Goal: Task Accomplishment & Management: Manage account settings

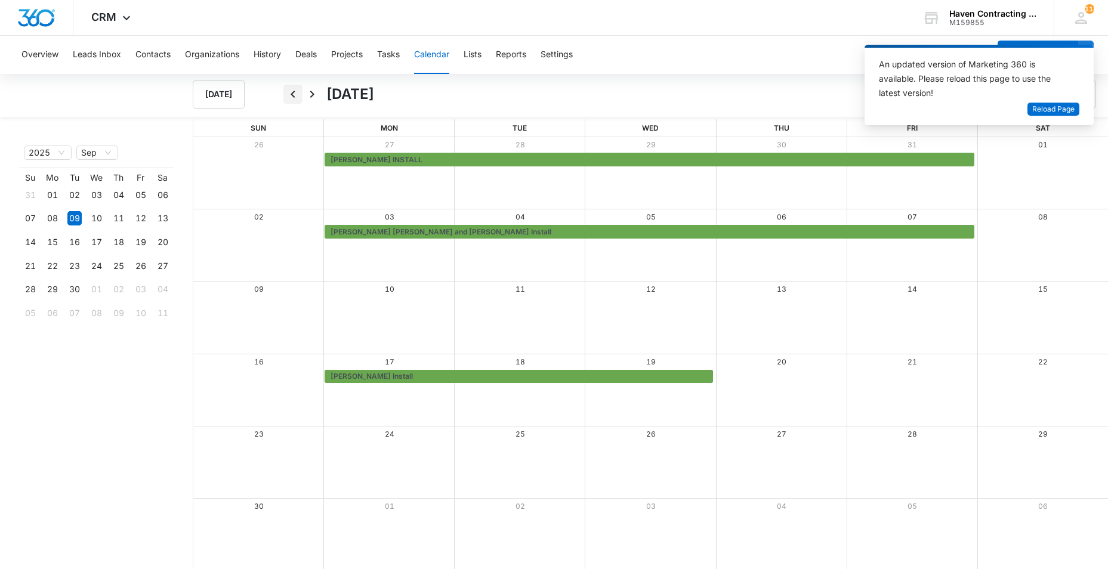
click at [294, 93] on icon "Back" at bounding box center [293, 94] width 14 height 14
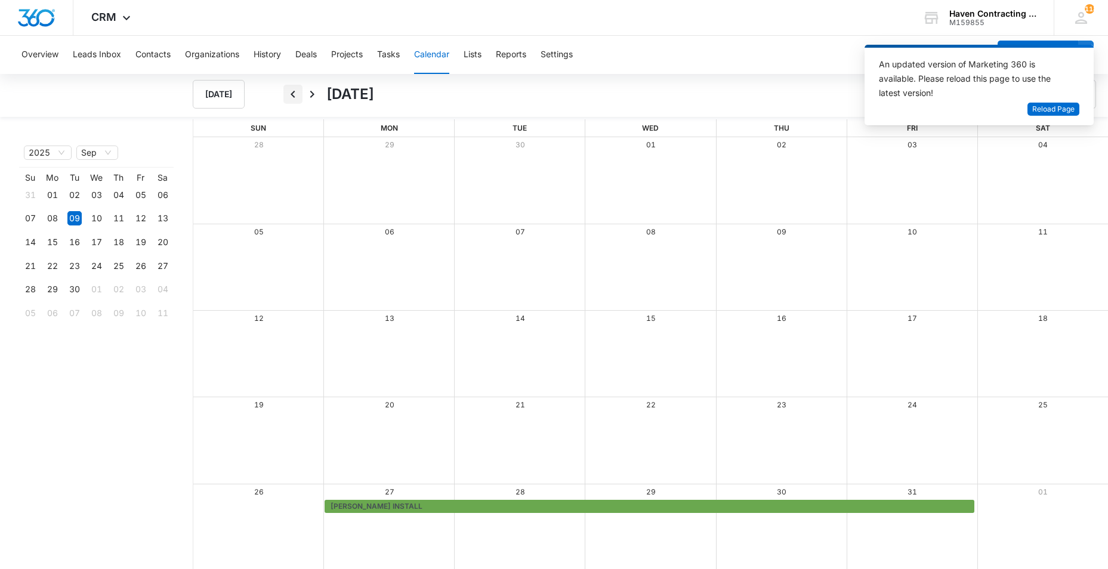
click at [294, 94] on icon "Back" at bounding box center [293, 94] width 14 height 14
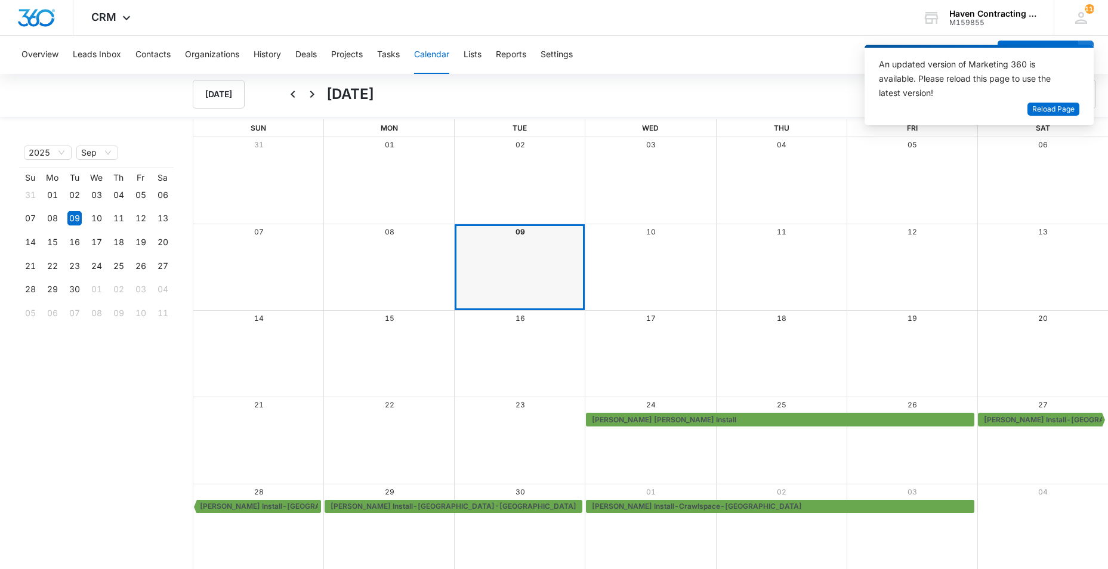
click at [644, 78] on div "Overview Leads Inbox Contacts Organizations History Deals Projects Tasks Calend…" at bounding box center [554, 303] width 1108 height 535
click at [690, 38] on div "Overview Leads Inbox Contacts Organizations History Deals Projects Tasks Calend…" at bounding box center [501, 55] width 975 height 38
drag, startPoint x: 1058, startPoint y: 111, endPoint x: 1031, endPoint y: 116, distance: 27.4
click at [1057, 110] on span "Reload Page" at bounding box center [1053, 109] width 42 height 11
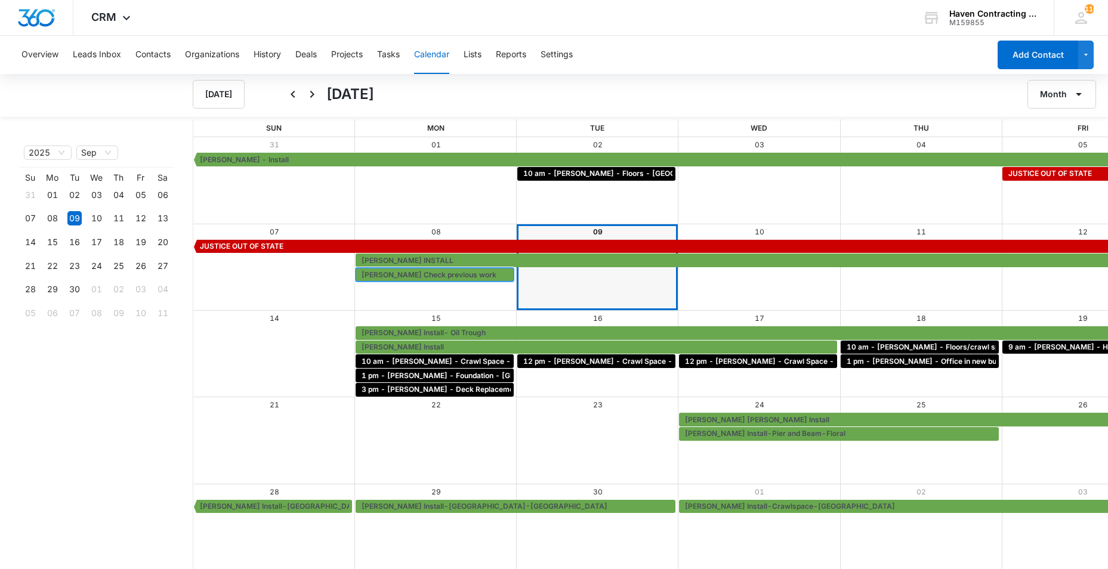
click at [365, 278] on span "Cindy Sheperd Check previous work" at bounding box center [429, 275] width 135 height 11
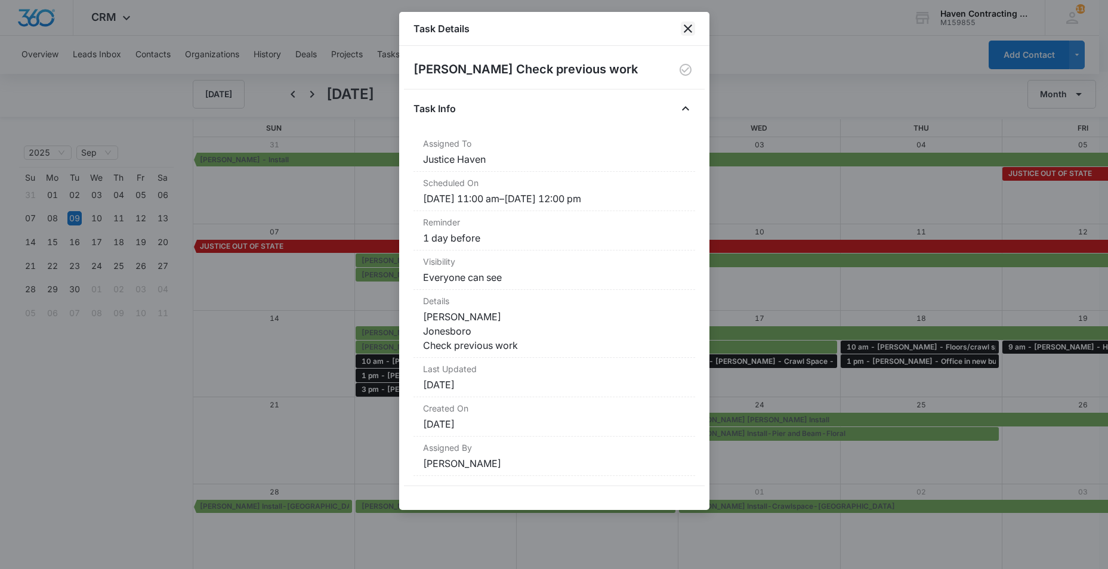
click at [685, 29] on icon "close" at bounding box center [688, 28] width 14 height 14
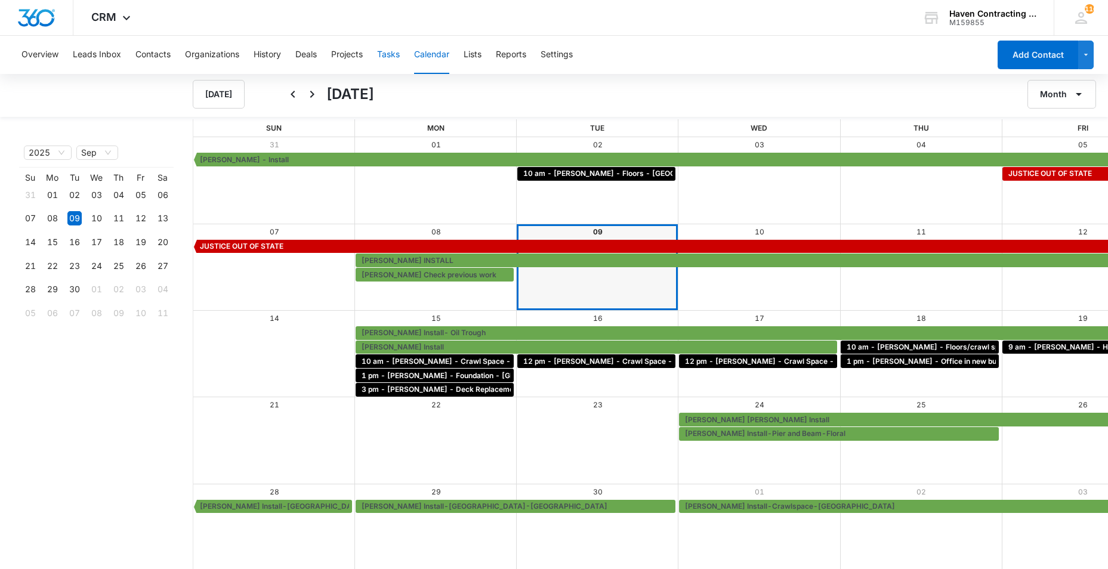
click at [383, 53] on button "Tasks" at bounding box center [388, 55] width 23 height 38
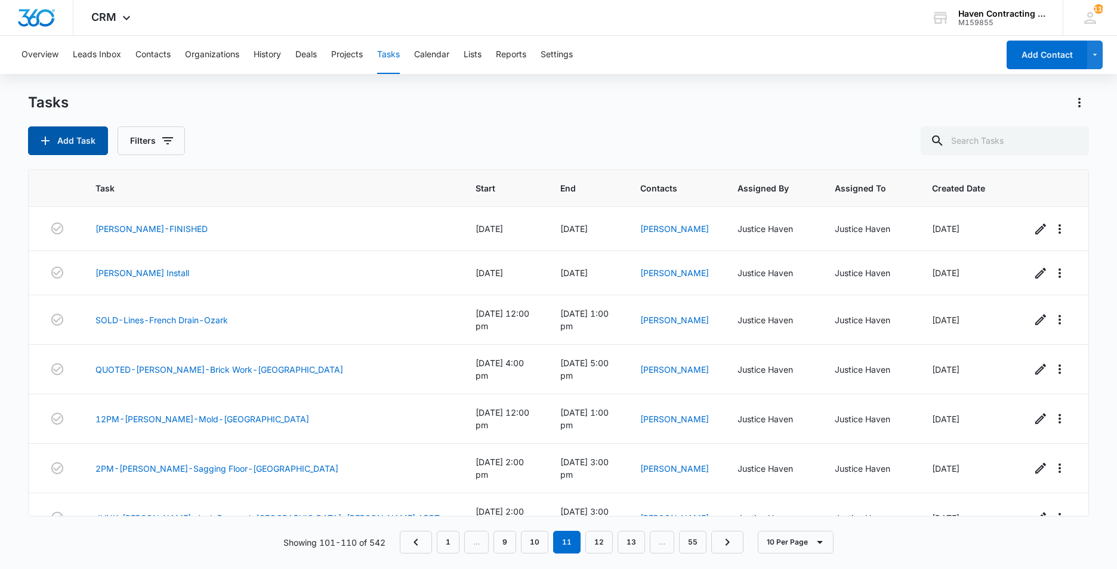
click at [67, 149] on button "Add Task" at bounding box center [68, 140] width 80 height 29
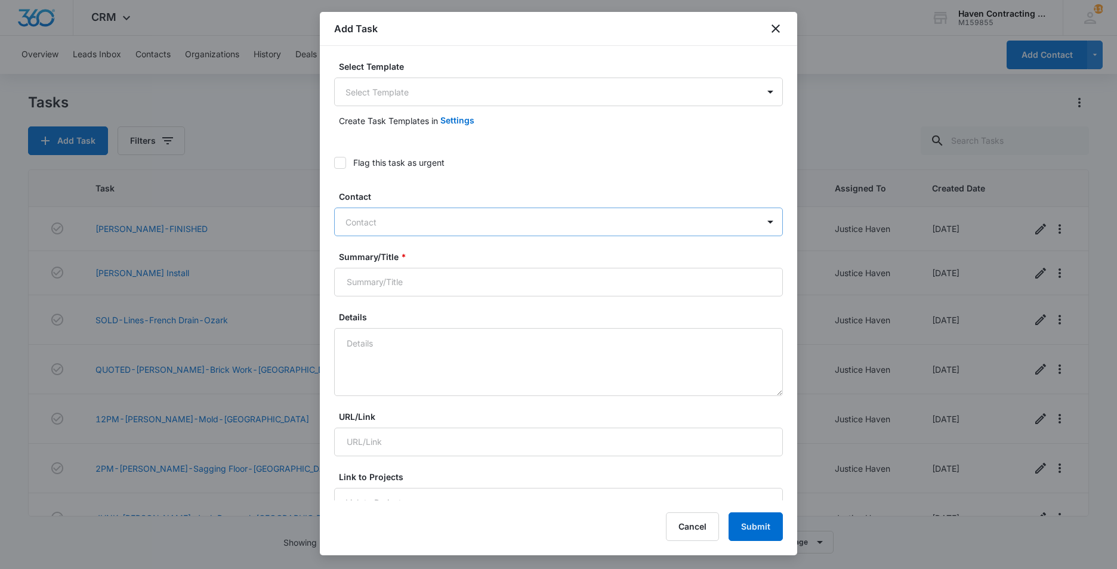
click at [352, 220] on div at bounding box center [551, 222] width 412 height 15
type input "cindy shep"
click at [776, 27] on icon "close" at bounding box center [775, 28] width 14 height 14
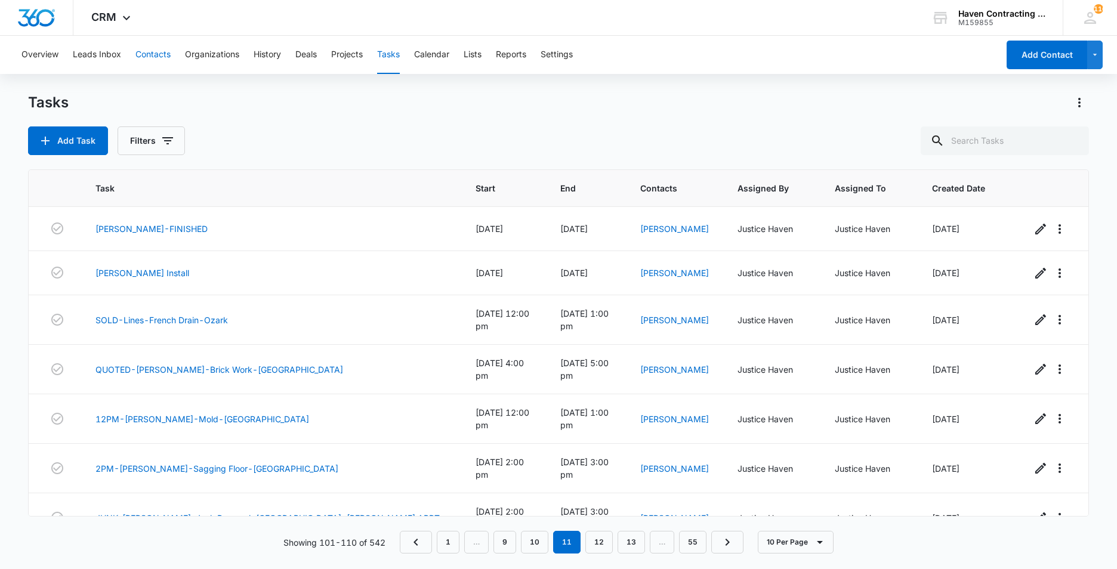
click at [155, 54] on button "Contacts" at bounding box center [152, 55] width 35 height 38
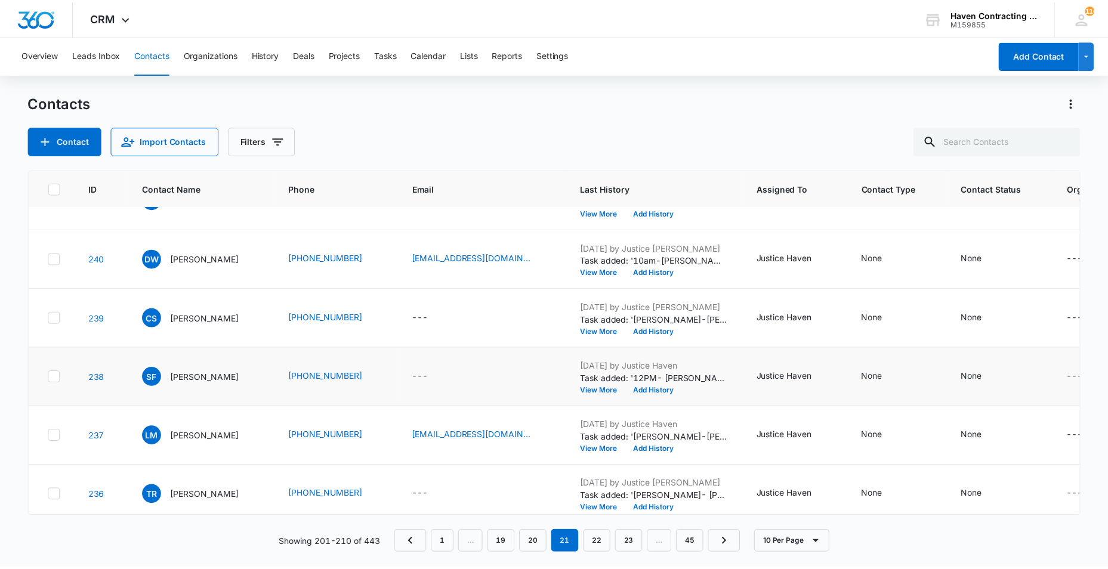
scroll to position [179, 0]
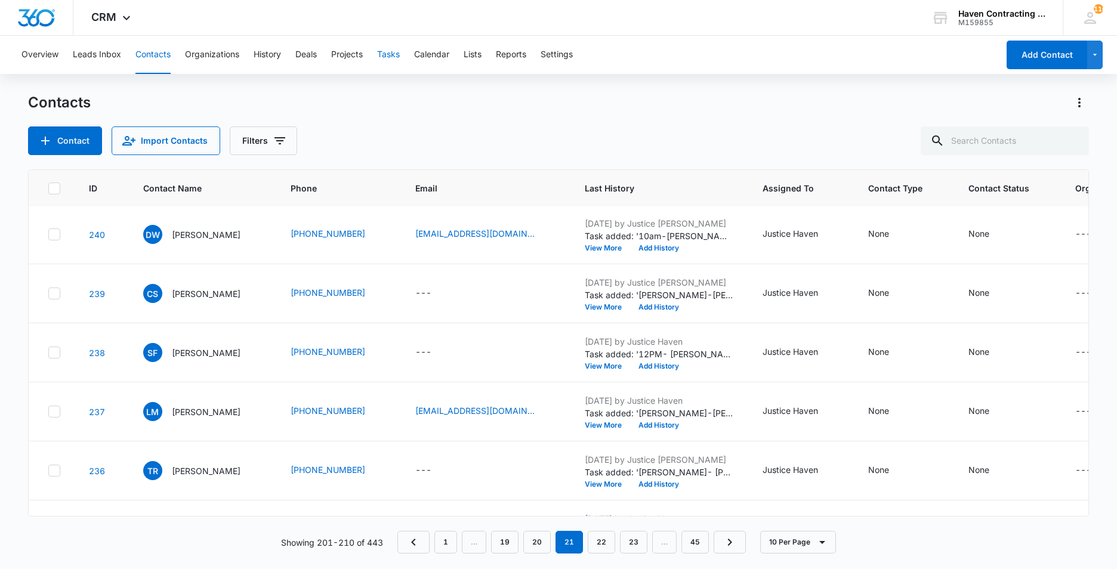
click at [390, 53] on button "Tasks" at bounding box center [388, 55] width 23 height 38
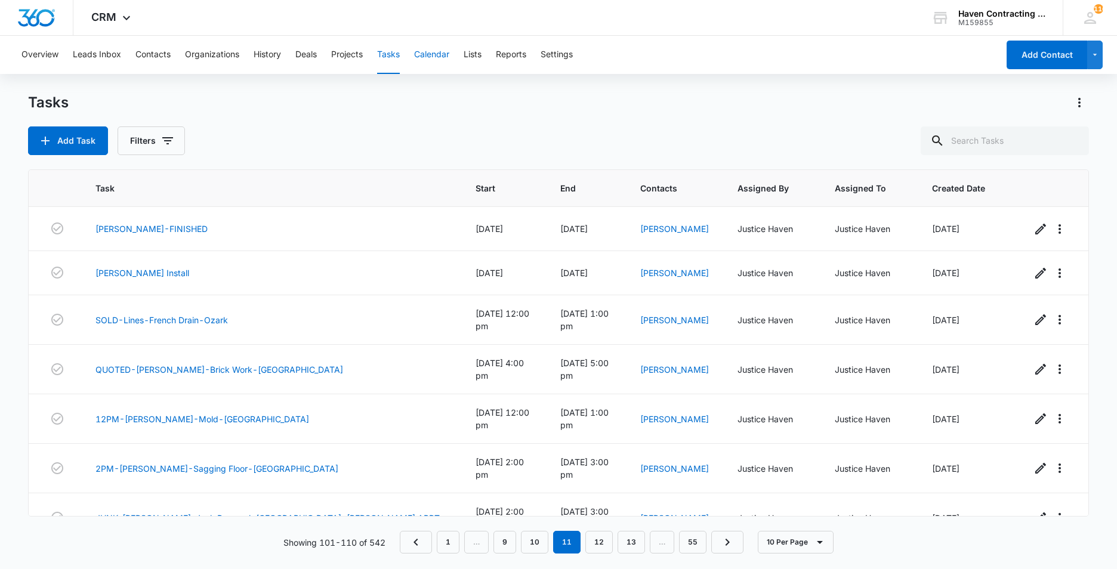
click at [427, 54] on button "Calendar" at bounding box center [431, 55] width 35 height 38
